Goal: Use online tool/utility: Use online tool/utility

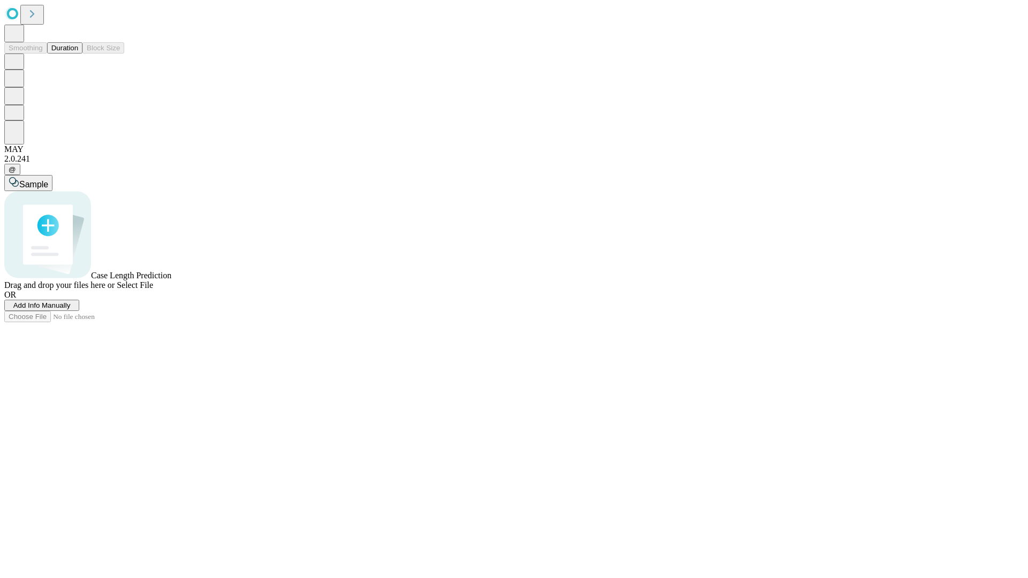
click at [153, 290] on span "Select File" at bounding box center [135, 284] width 36 height 9
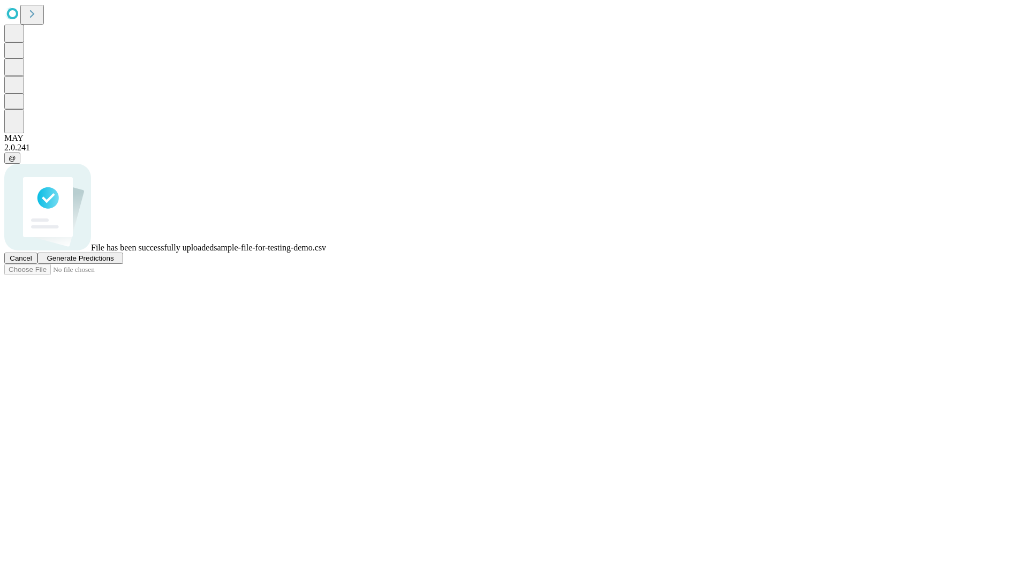
click at [113, 262] on span "Generate Predictions" at bounding box center [80, 258] width 67 height 8
